Goal: Feedback & Contribution: Submit feedback/report problem

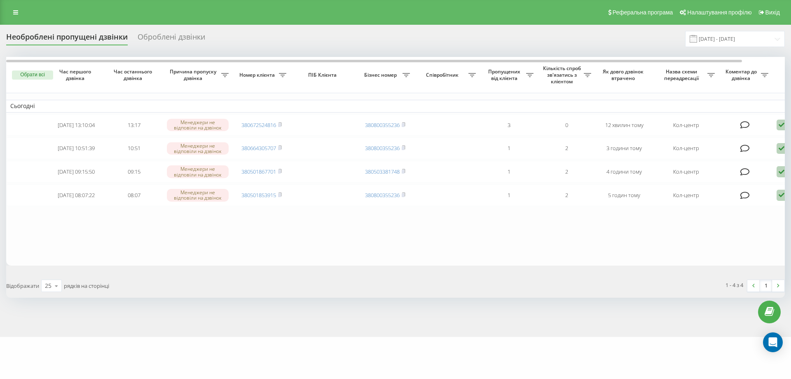
drag, startPoint x: 226, startPoint y: 26, endPoint x: 337, endPoint y: 8, distance: 112.4
click at [242, 23] on div "Реферальна програма Налаштування профілю Вихід Необроблені пропущені дзвінки Об…" at bounding box center [395, 168] width 791 height 337
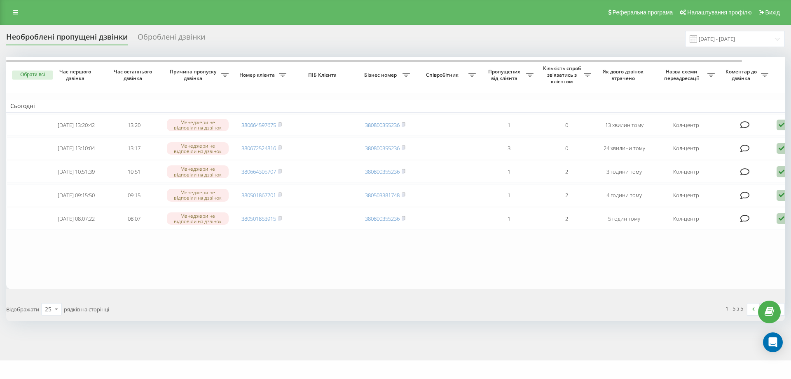
drag, startPoint x: 734, startPoint y: 100, endPoint x: 736, endPoint y: 107, distance: 6.9
click at [736, 107] on td "Сьогодні" at bounding box center [418, 106] width 824 height 12
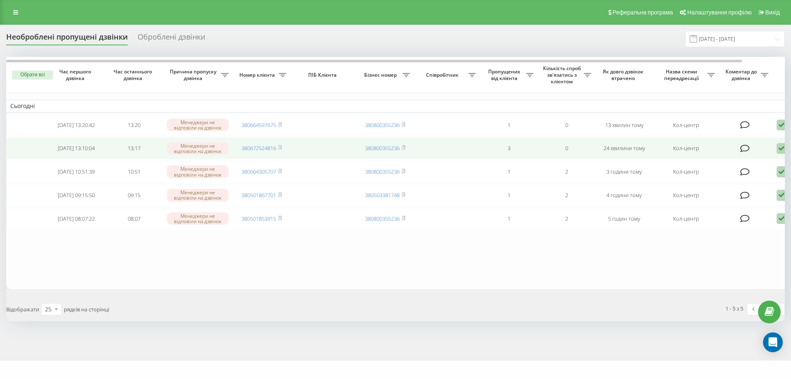
click at [747, 149] on icon at bounding box center [744, 148] width 9 height 8
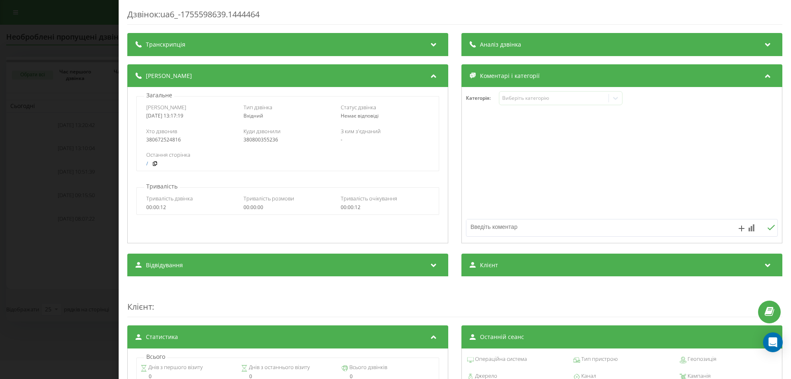
drag, startPoint x: 36, startPoint y: 78, endPoint x: 159, endPoint y: 99, distance: 124.6
click at [40, 77] on div "Дзвінок : ua6_-1755598639.1444464 Транскрипція Для AI-аналізу майбутніх дзвінкі…" at bounding box center [395, 189] width 791 height 379
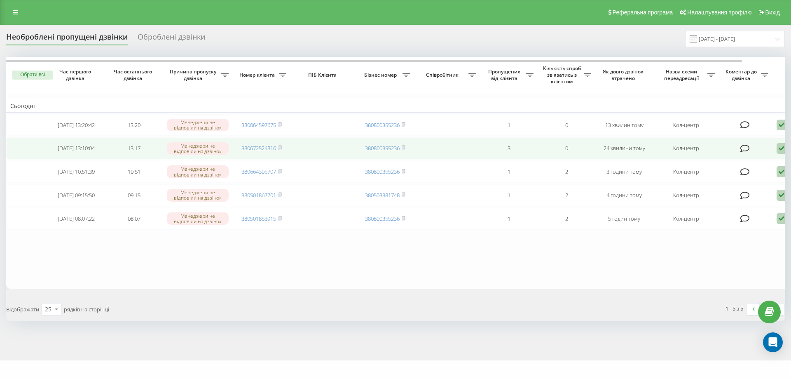
click at [786, 152] on div "Необроблені пропущені дзвінки Оброблені дзвінки 19.08.2025 - 19.08.2025 Обрати …" at bounding box center [395, 192] width 791 height 335
click at [780, 151] on icon at bounding box center [782, 148] width 10 height 11
click at [764, 178] on span "Зв'язався з клієнтом за допомогою іншого каналу" at bounding box center [746, 176] width 141 height 8
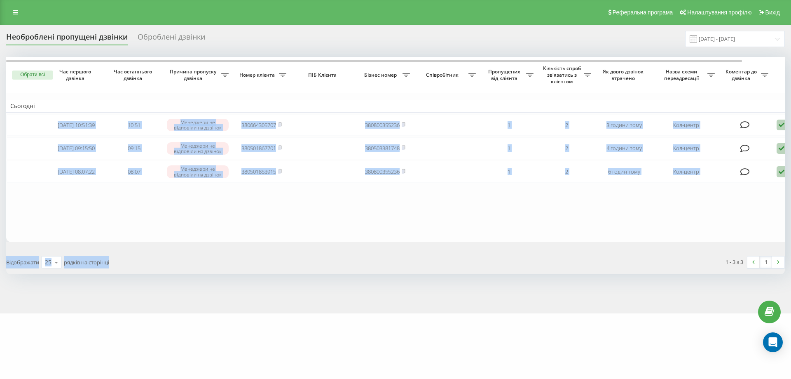
drag, startPoint x: 407, startPoint y: 233, endPoint x: 791, endPoint y: 229, distance: 384.0
click at [791, 257] on div "Необроблені пропущені дзвінки Оброблені дзвінки [DATE] - [DATE] Обрати всі Час …" at bounding box center [395, 169] width 791 height 288
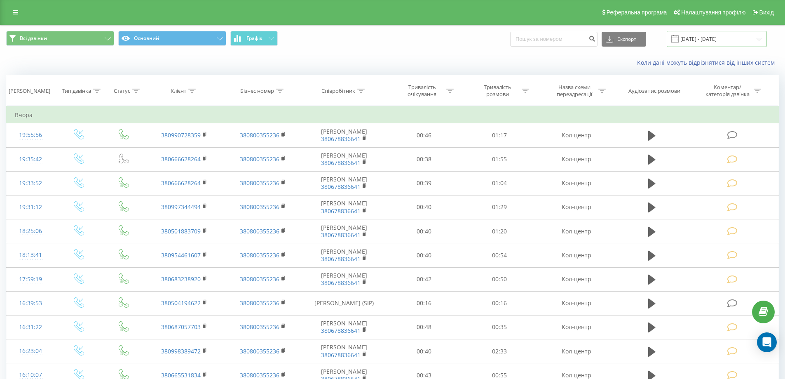
click at [715, 37] on input "18.08.2025 - 18.08.2025" at bounding box center [717, 39] width 100 height 16
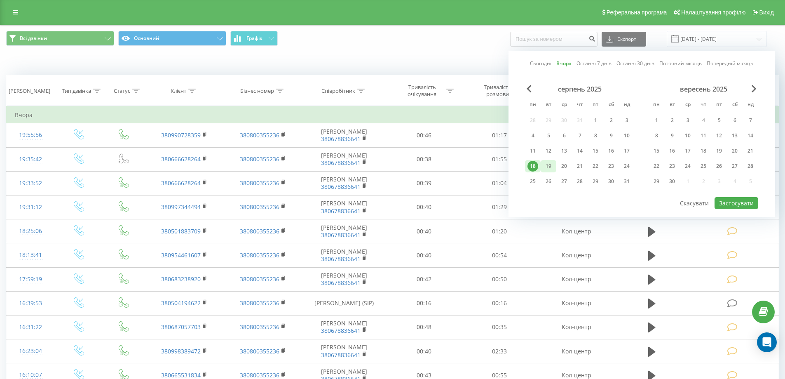
click at [547, 164] on div "19" at bounding box center [548, 166] width 11 height 11
click at [735, 200] on button "Застосувати" at bounding box center [736, 203] width 44 height 12
type input "[DATE] - [DATE]"
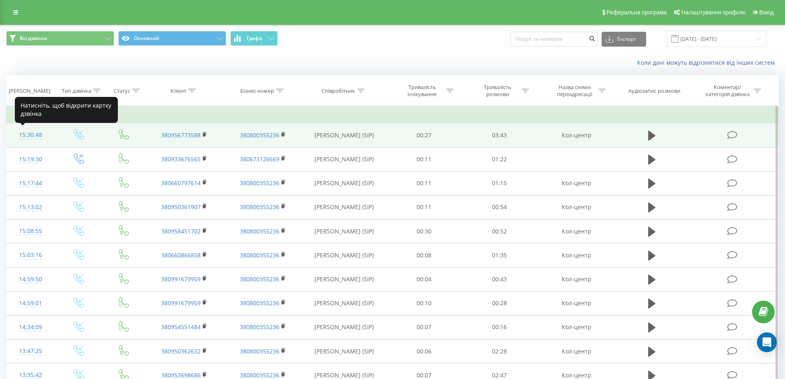
click at [36, 134] on div "15:30:48" at bounding box center [31, 135] width 32 height 16
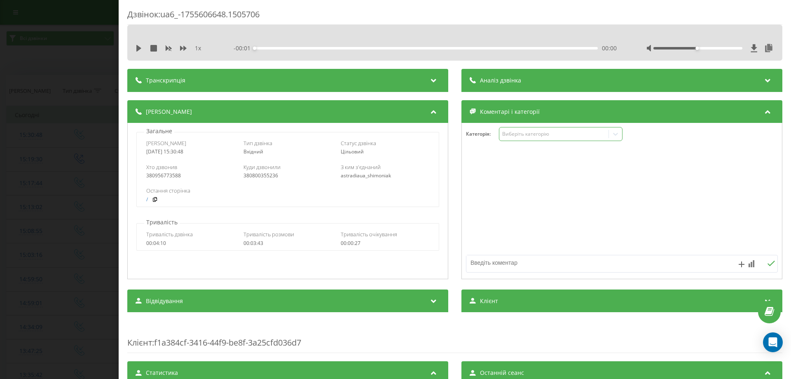
click at [504, 131] on div "Виберіть категорію" at bounding box center [553, 134] width 103 height 7
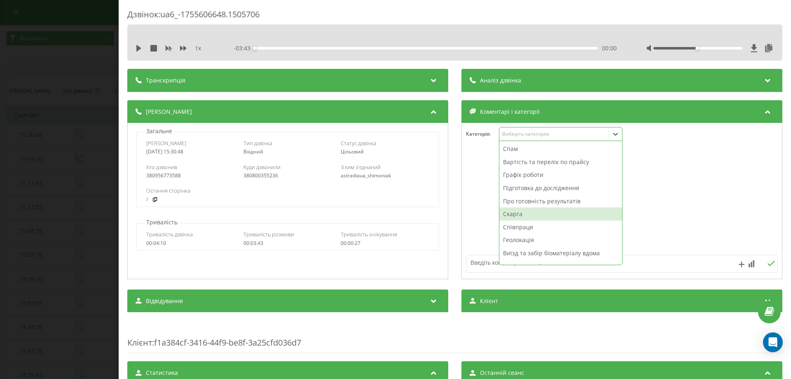
click at [513, 217] on div "Скарга" at bounding box center [560, 213] width 123 height 13
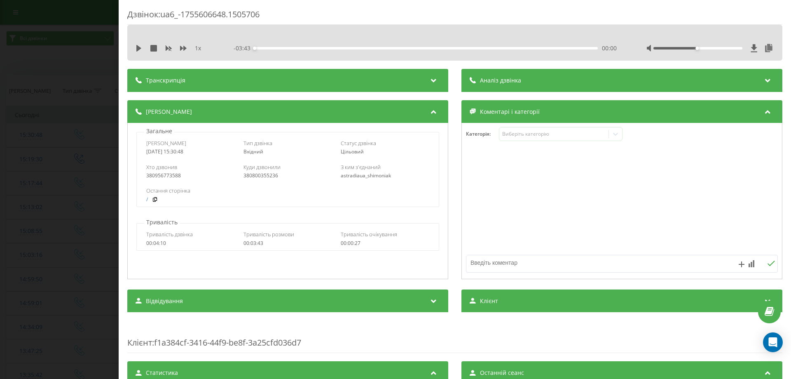
click at [466, 264] on textarea at bounding box center [590, 262] width 249 height 15
click at [567, 267] on textarea "на Сваляву, не видали результат бз" at bounding box center [590, 262] width 249 height 15
type textarea "на Сваляву, не видали результат без бланку"
click at [751, 48] on icon at bounding box center [754, 48] width 6 height 8
click at [53, 51] on div "Дзвінок : ua6_-1755606648.1505706 1 x - 03:43 00:00 00:00 Транскрипція Для AI-а…" at bounding box center [395, 189] width 791 height 379
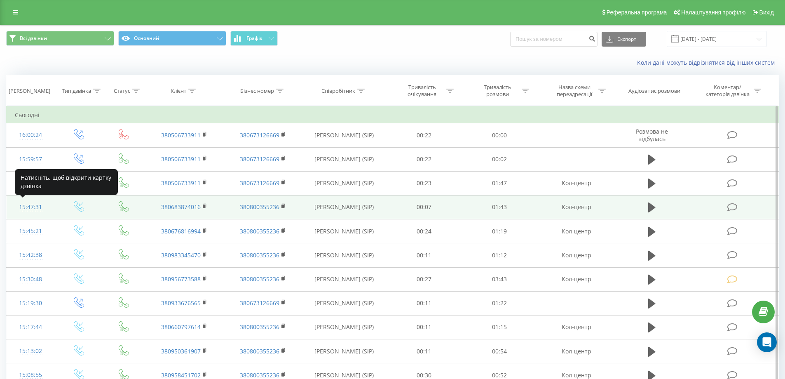
click at [36, 206] on div "15:47:31" at bounding box center [31, 207] width 32 height 16
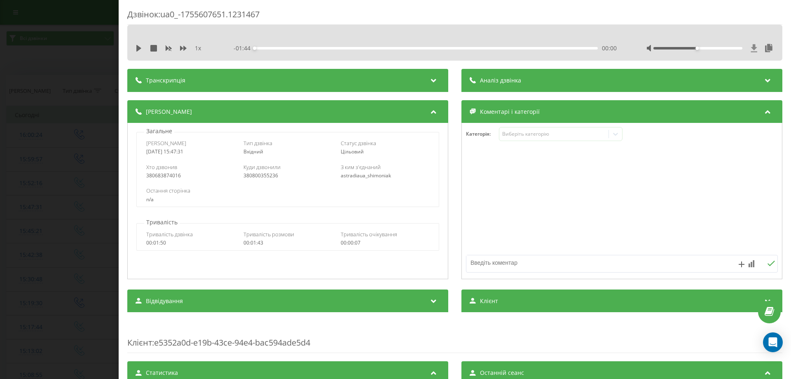
click at [751, 48] on icon at bounding box center [754, 48] width 6 height 8
